Goal: Find specific page/section: Find specific page/section

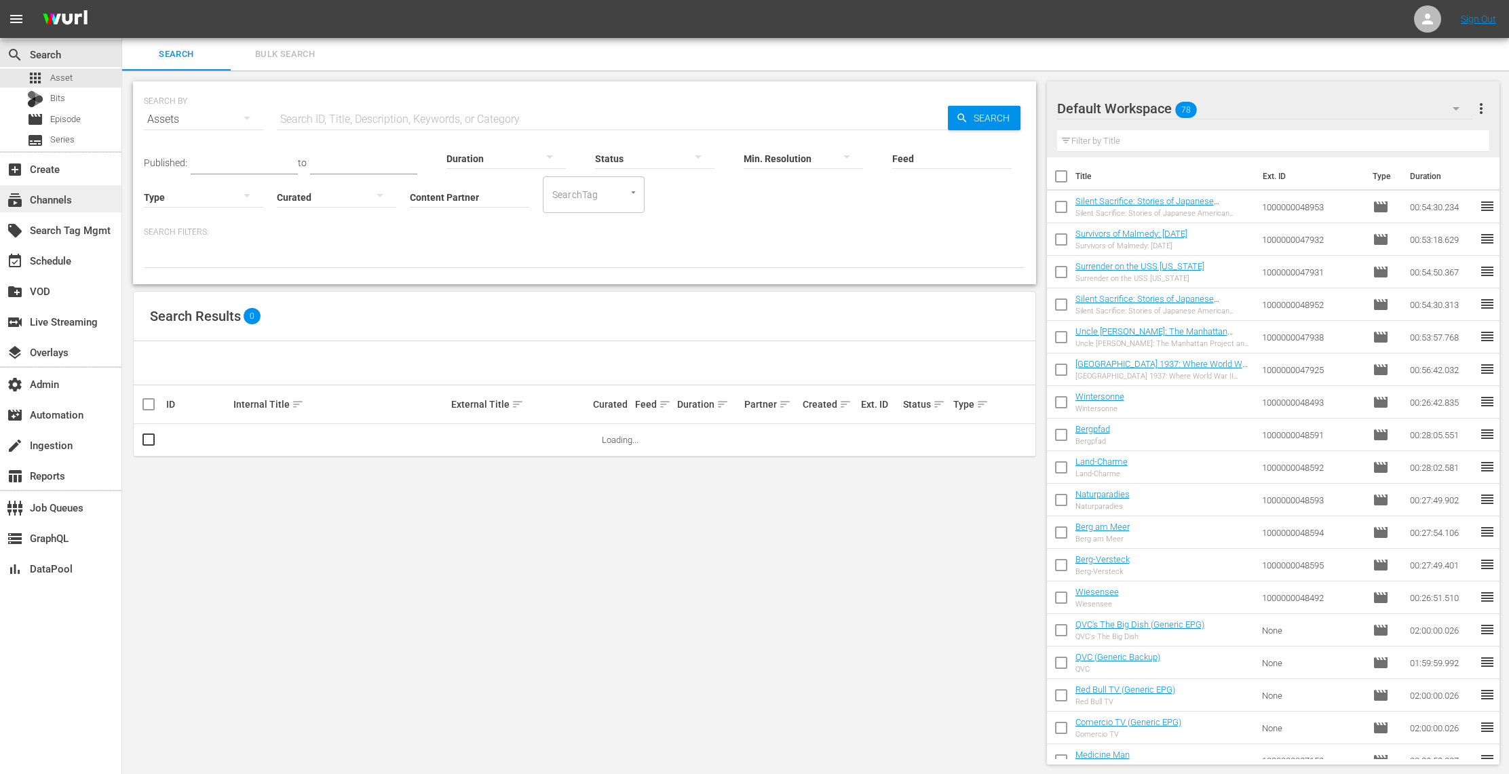
click at [73, 201] on div "subscriptions Channels" at bounding box center [38, 197] width 76 height 12
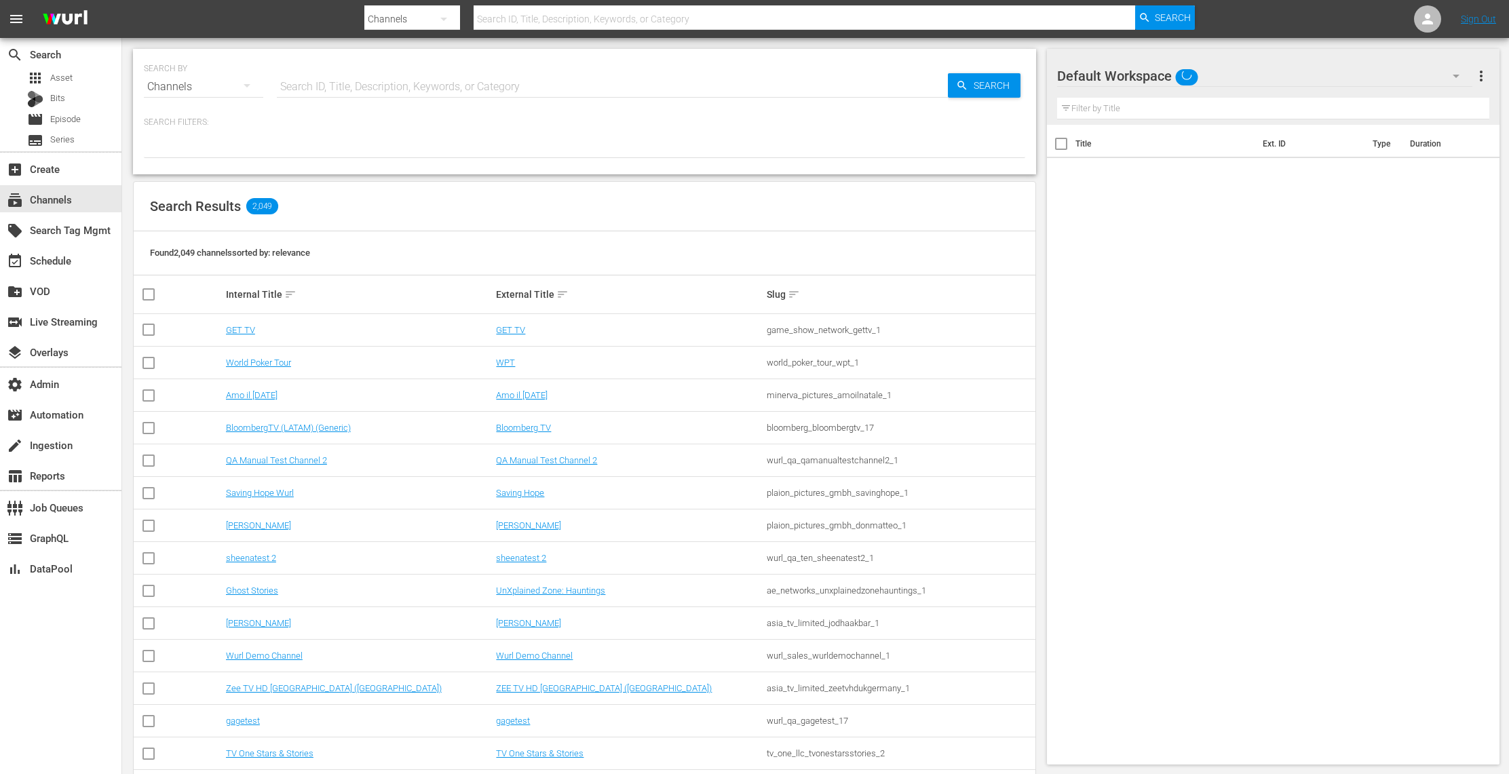
click at [370, 88] on input "text" at bounding box center [612, 87] width 671 height 33
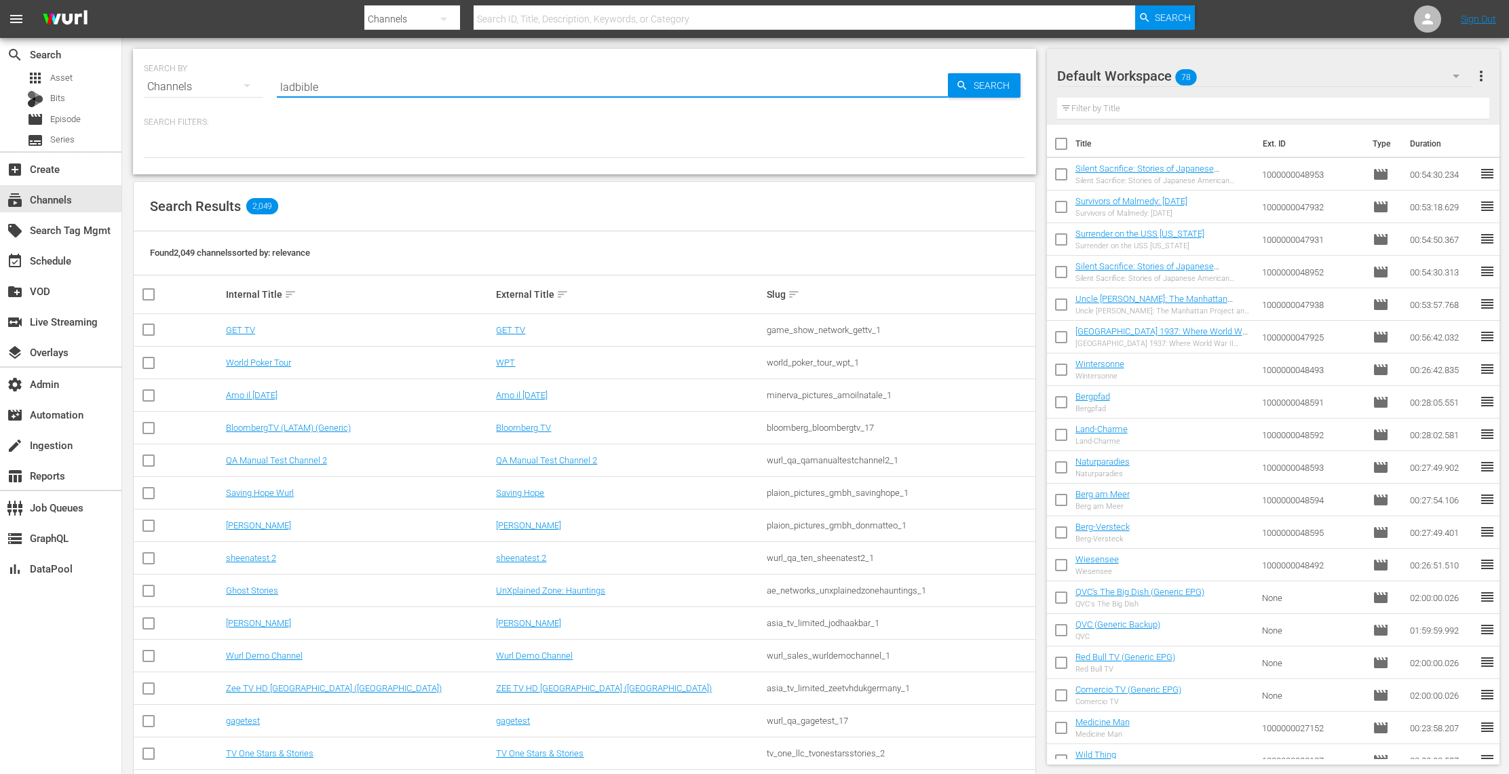
type input "ladbible"
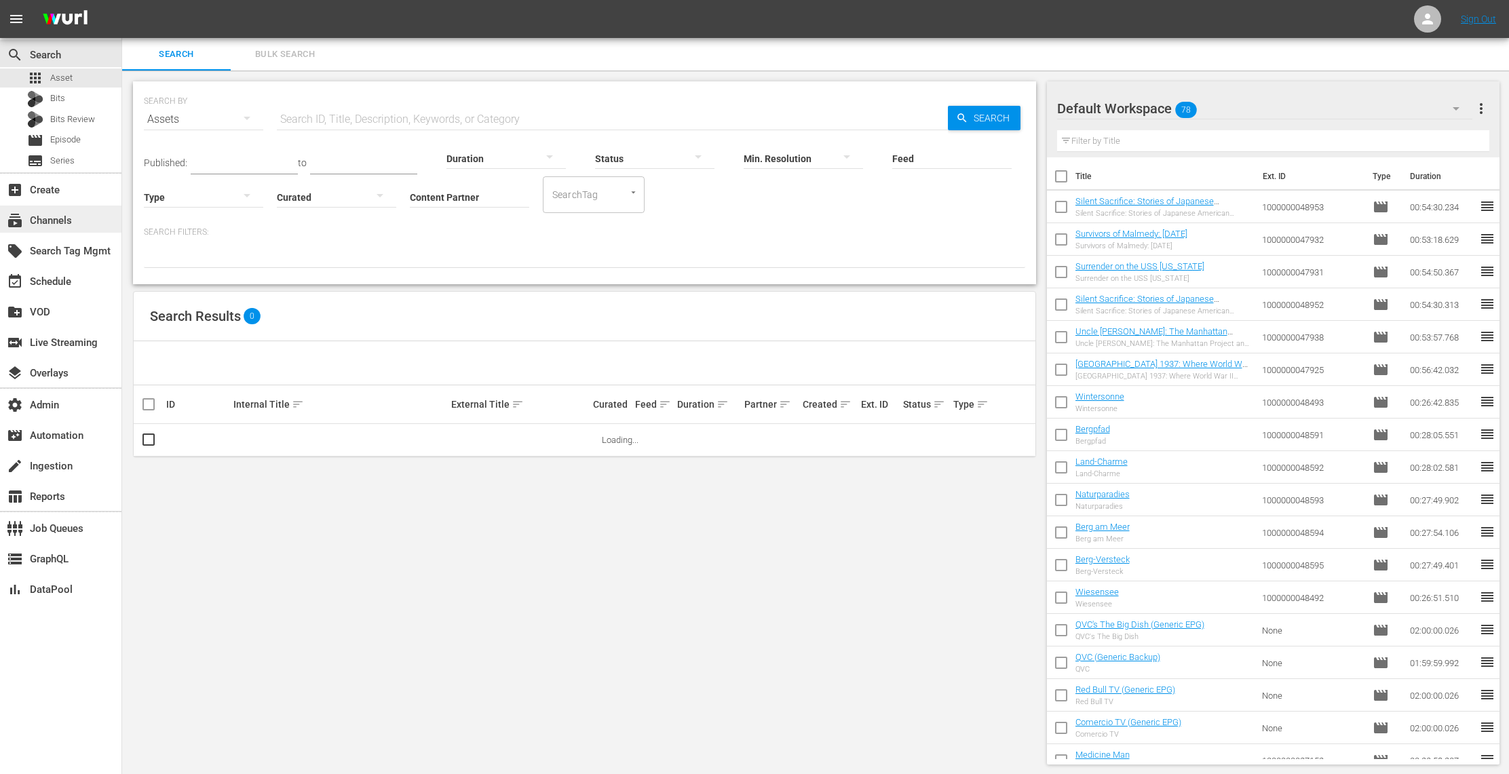
click at [51, 221] on div "subscriptions Channels" at bounding box center [38, 218] width 76 height 12
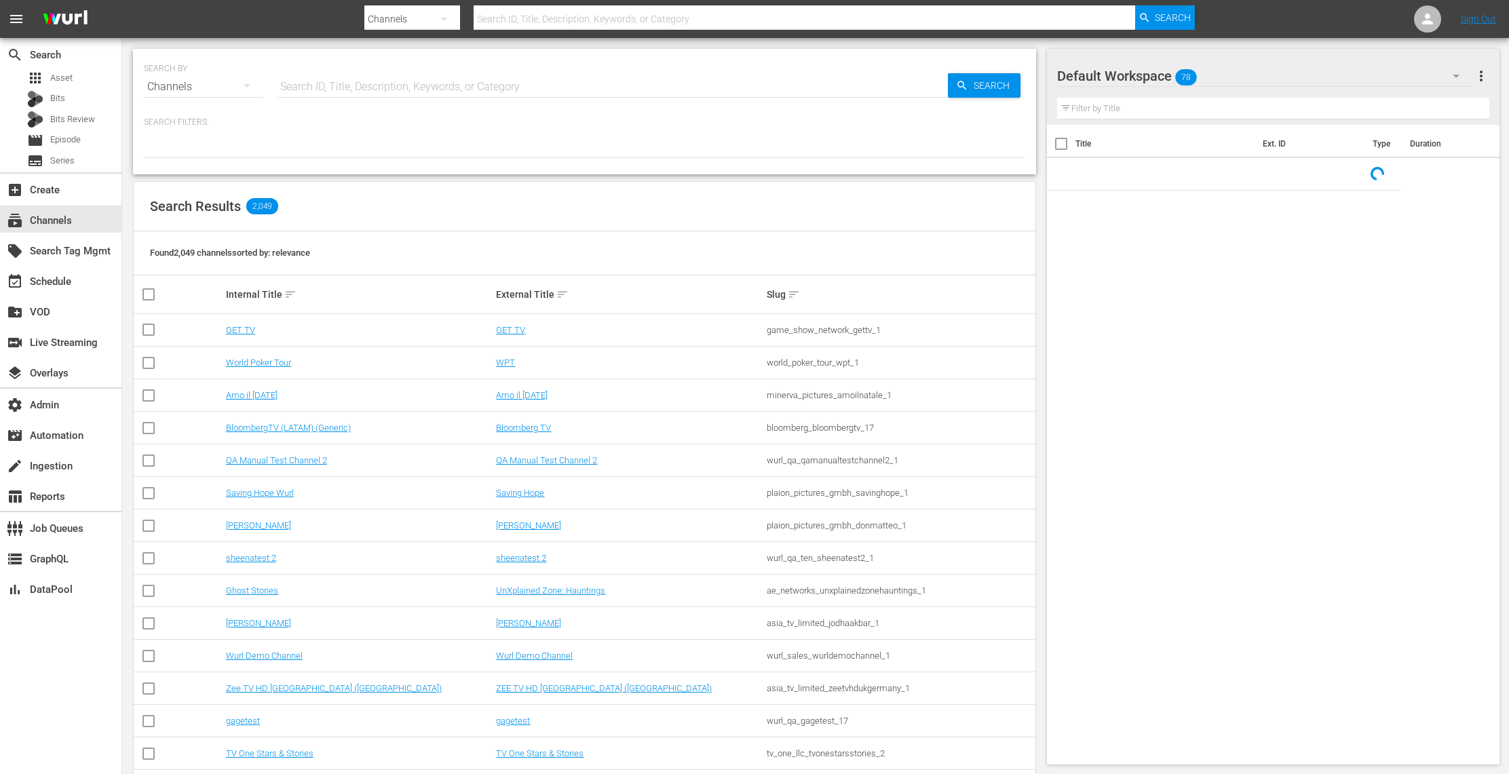
click at [303, 73] on input "text" at bounding box center [612, 87] width 671 height 33
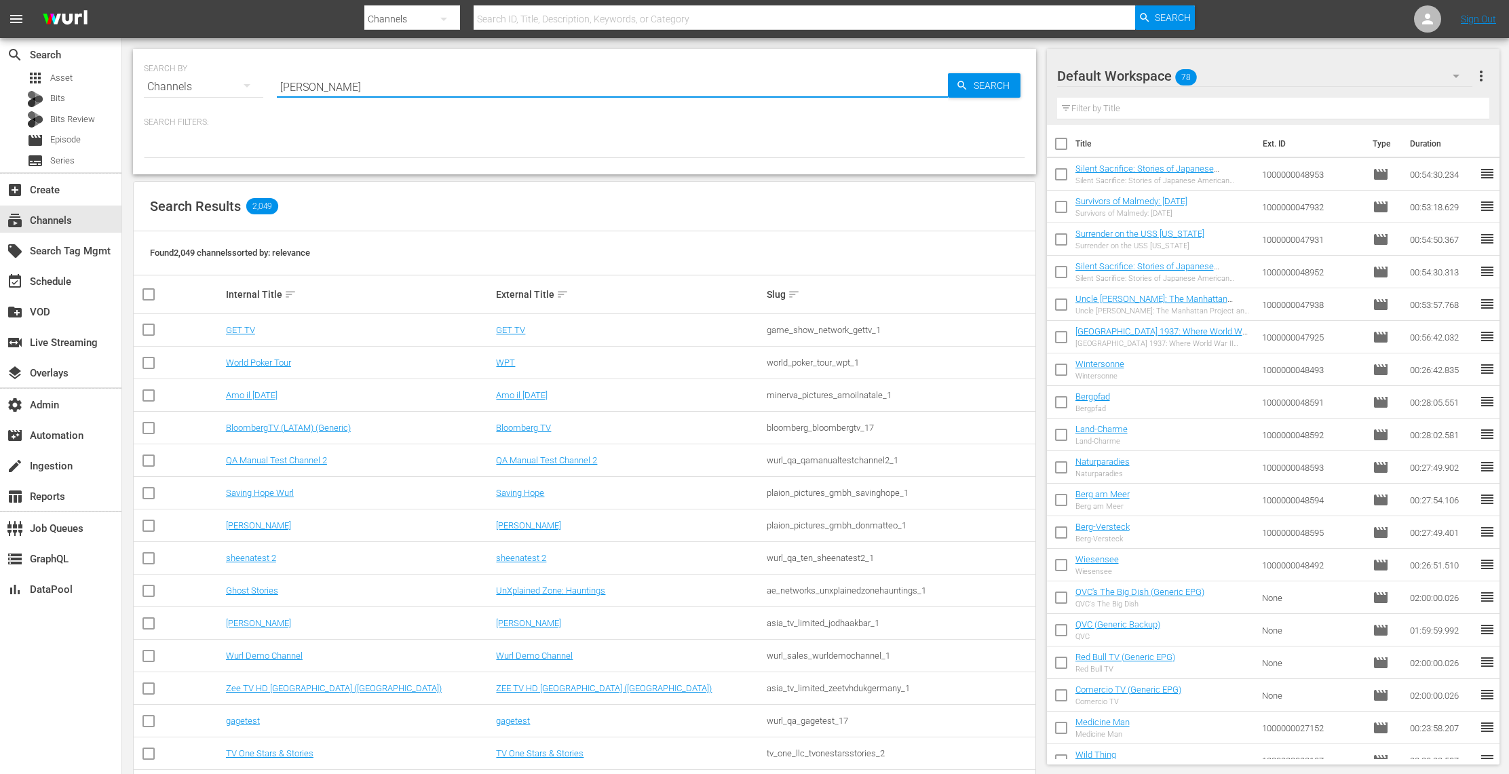
type input "strom"
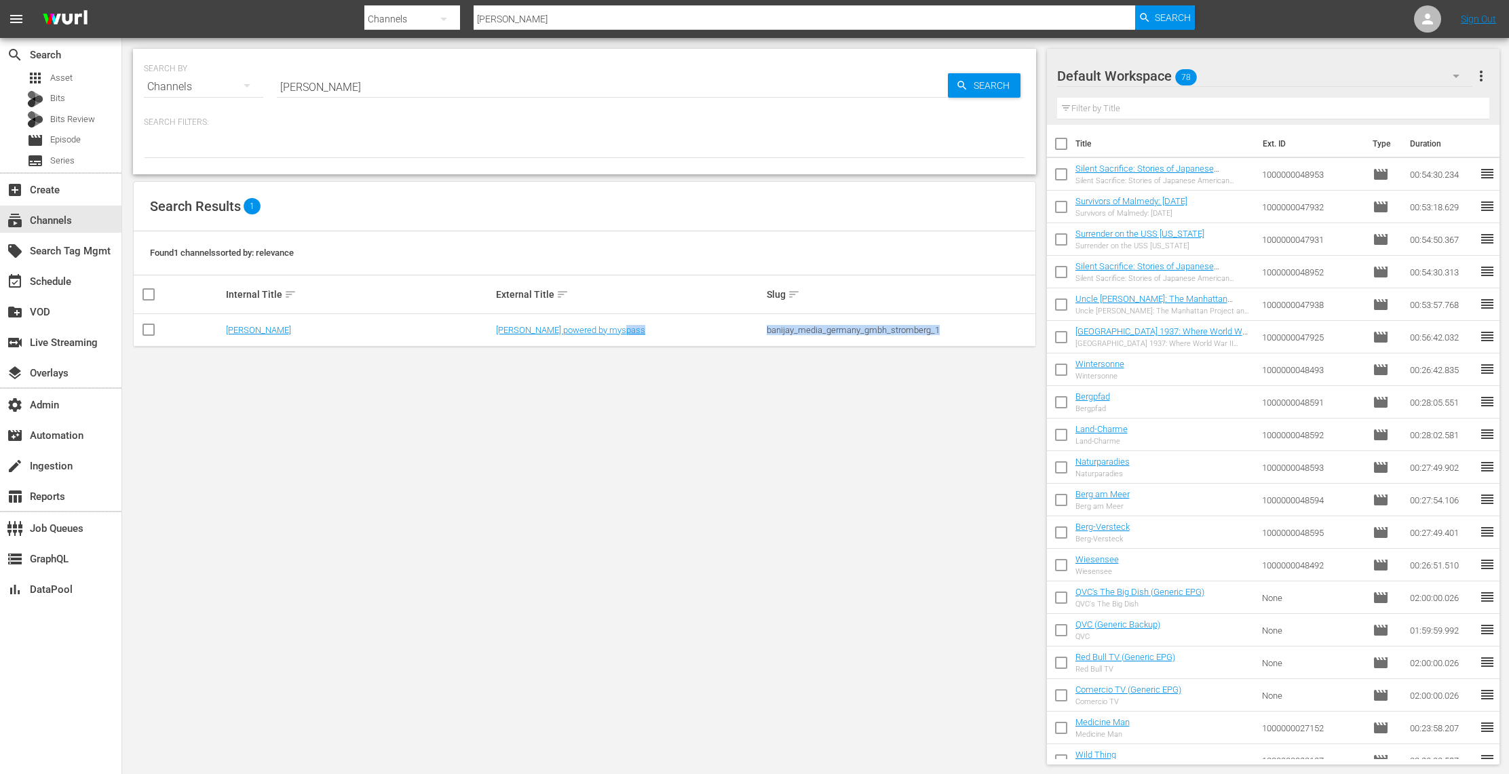
drag, startPoint x: 941, startPoint y: 328, endPoint x: 760, endPoint y: 335, distance: 181.3
click at [760, 335] on tr "Stromberg Stromberg powered by myspass banijay_media_germany_gmbh_stromberg_1" at bounding box center [585, 330] width 902 height 33
copy tr "banijay_media_germany_gmbh_stromberg_1"
